Goal: Check status: Check status

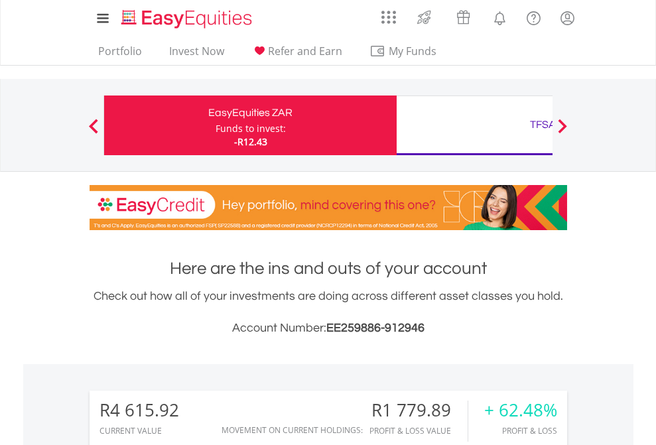
click at [216, 125] on div "Funds to invest:" at bounding box center [251, 128] width 70 height 13
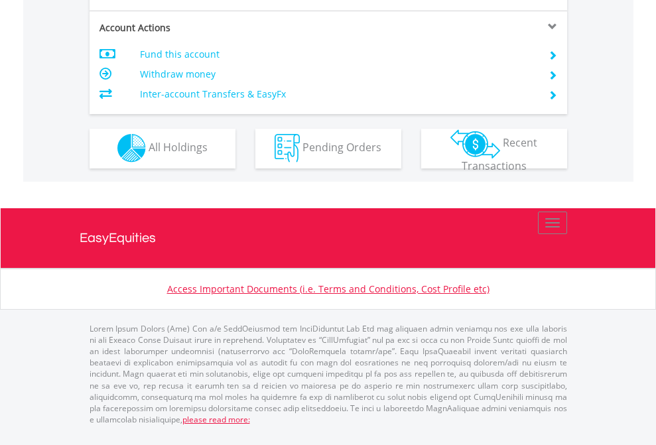
scroll to position [1240, 0]
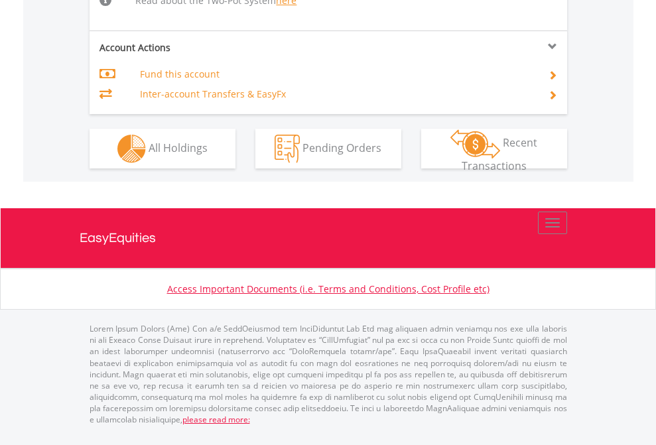
scroll to position [1375, 0]
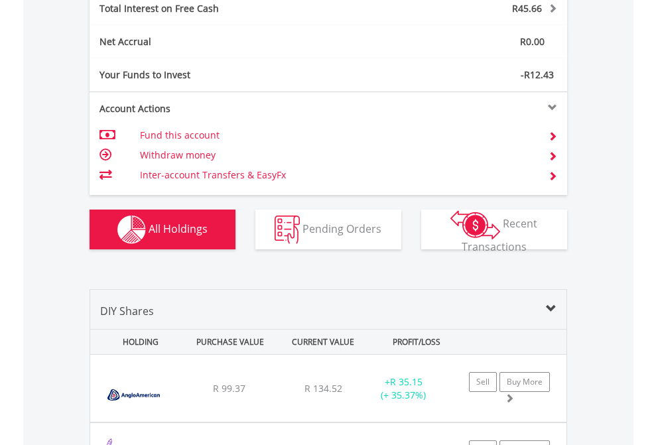
scroll to position [1528, 0]
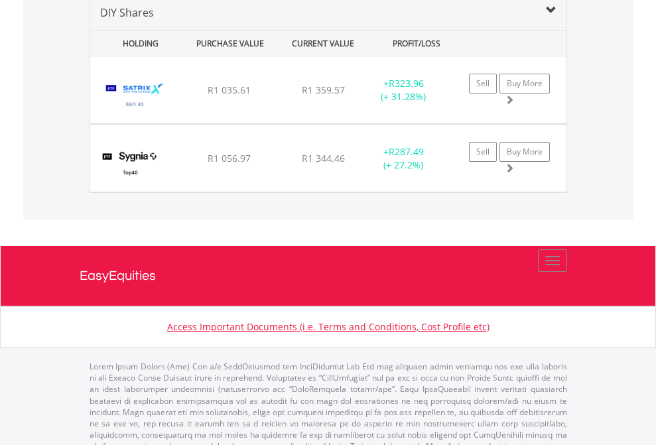
scroll to position [1282, 0]
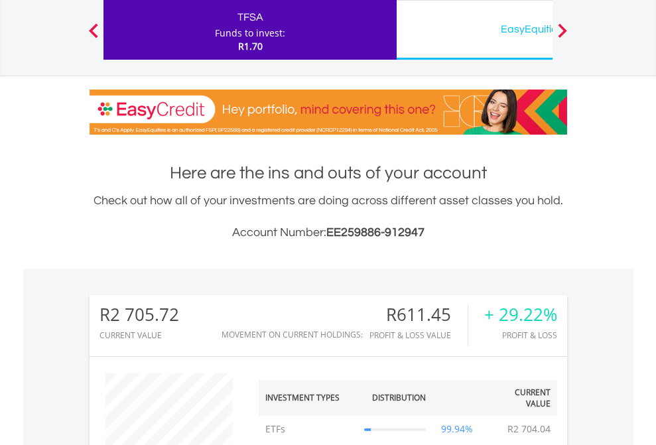
scroll to position [127, 208]
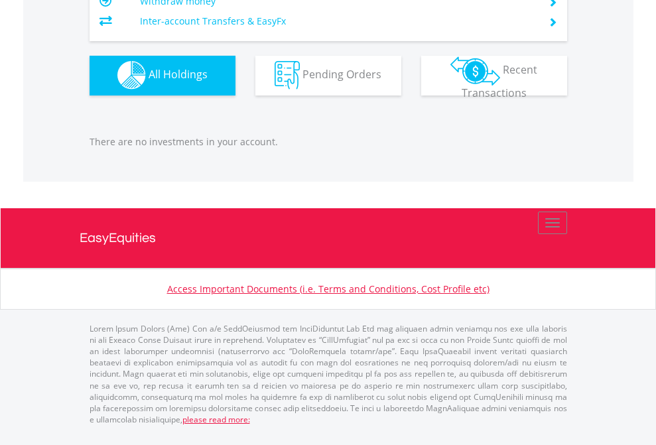
scroll to position [127, 208]
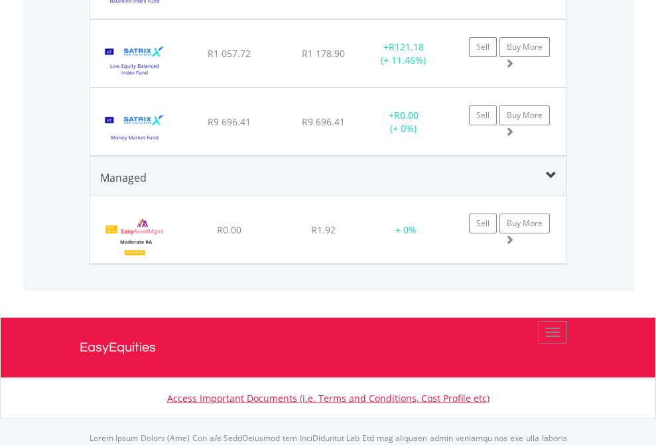
scroll to position [1320, 0]
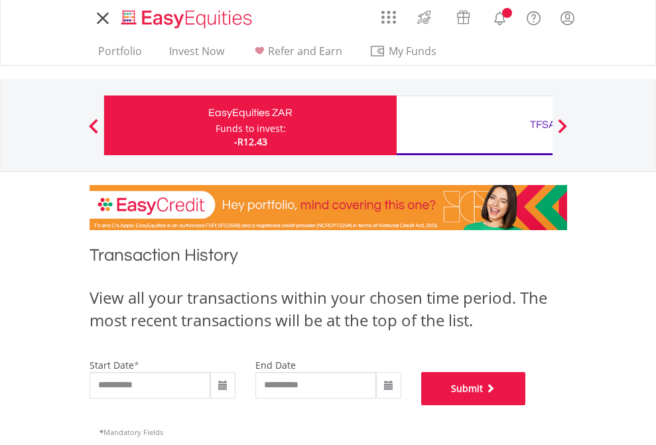
click at [526, 405] on button "Submit" at bounding box center [473, 388] width 105 height 33
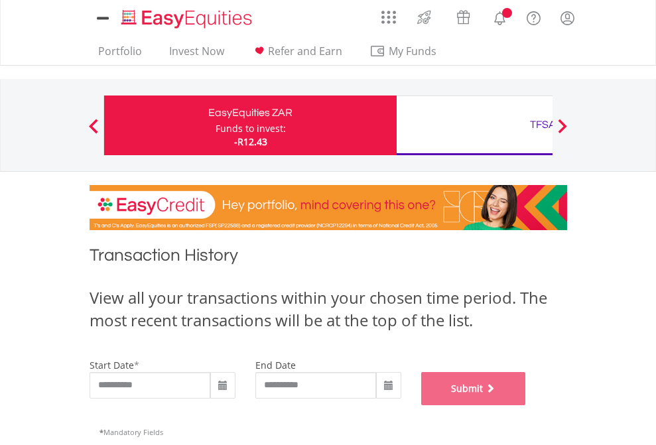
scroll to position [538, 0]
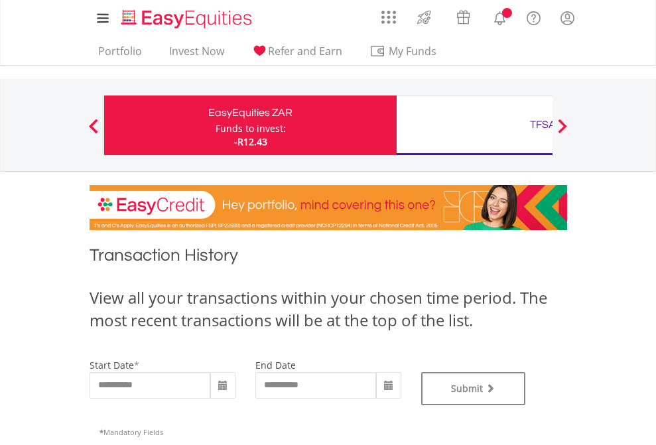
click at [474, 125] on div "TFSA" at bounding box center [543, 124] width 277 height 19
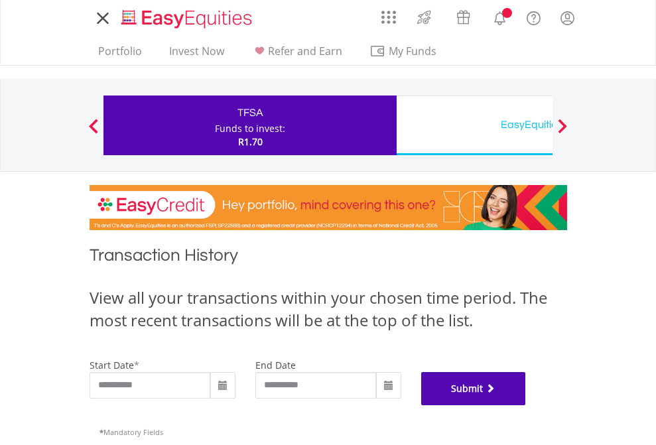
click at [526, 405] on button "Submit" at bounding box center [473, 388] width 105 height 33
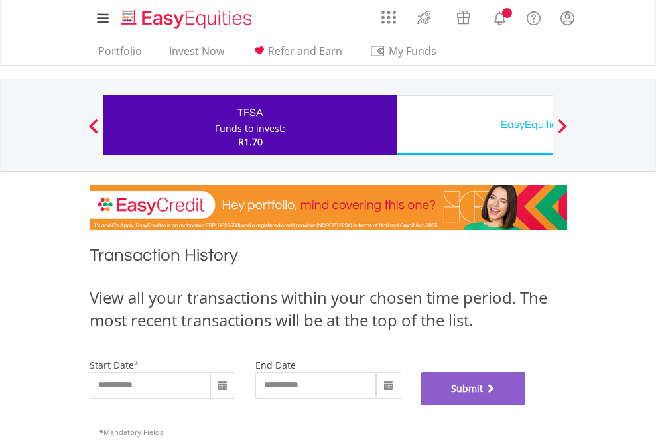
scroll to position [538, 0]
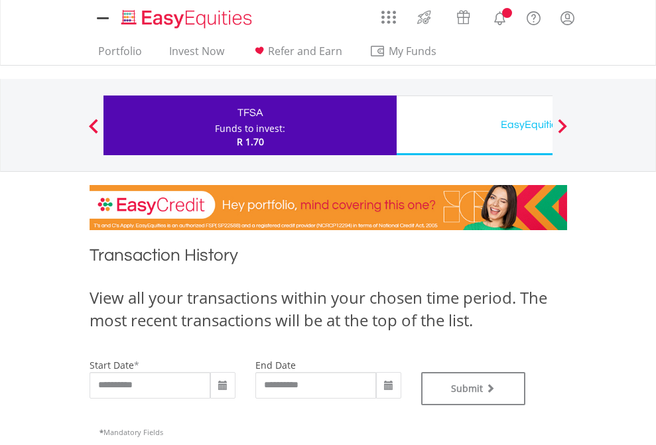
click at [474, 125] on div "EasyEquities USD" at bounding box center [543, 124] width 277 height 19
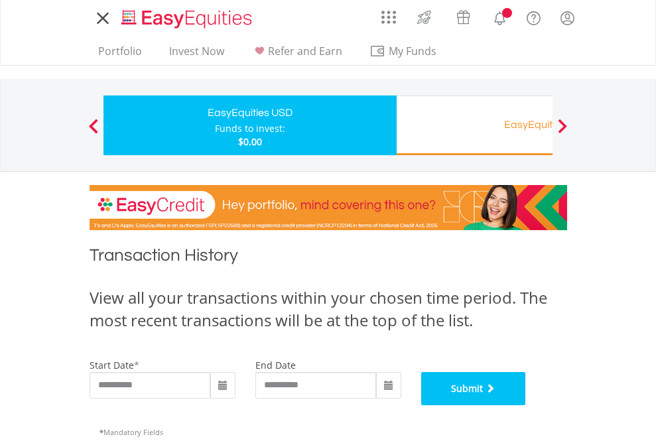
click at [526, 405] on button "Submit" at bounding box center [473, 388] width 105 height 33
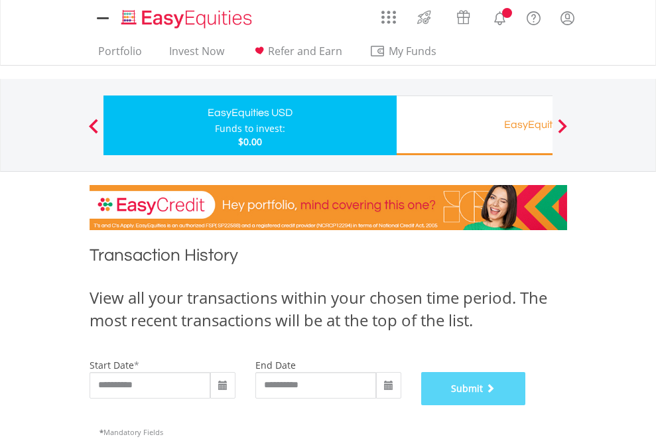
scroll to position [538, 0]
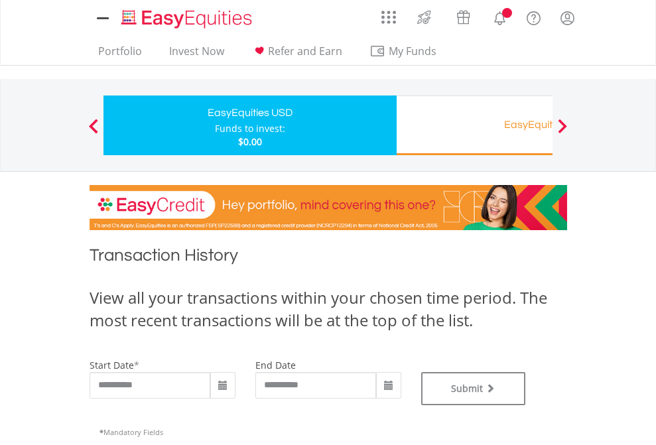
click at [474, 125] on div "EasyEquities RA" at bounding box center [543, 124] width 277 height 19
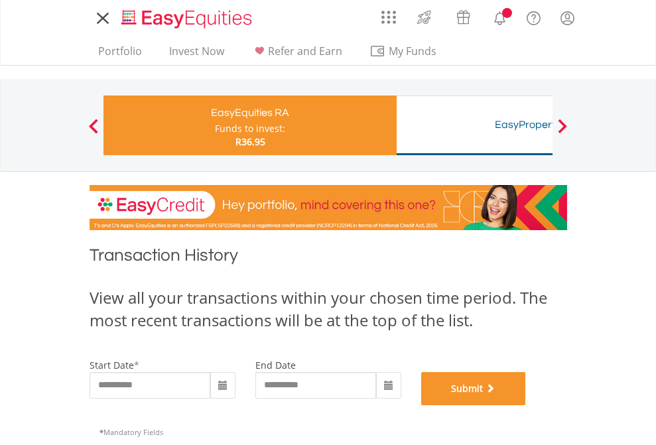
click at [526, 405] on button "Submit" at bounding box center [473, 388] width 105 height 33
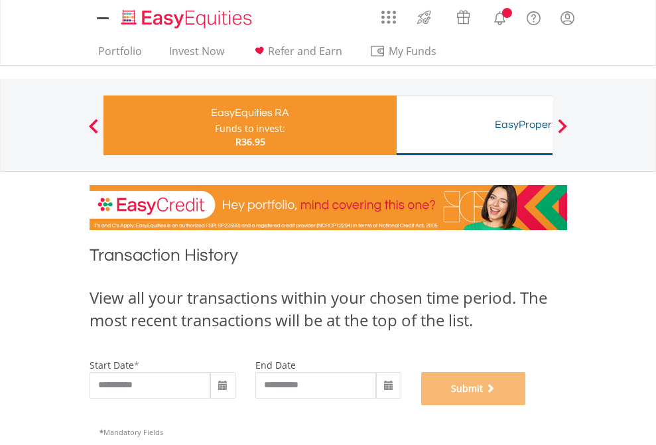
scroll to position [538, 0]
